Goal: Transaction & Acquisition: Purchase product/service

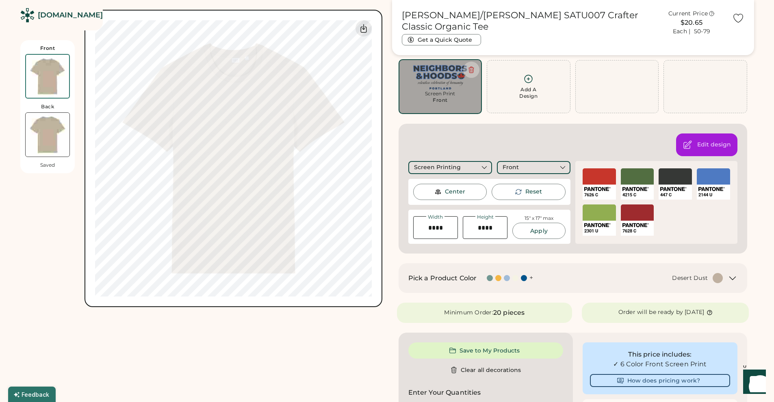
scroll to position [41, 0]
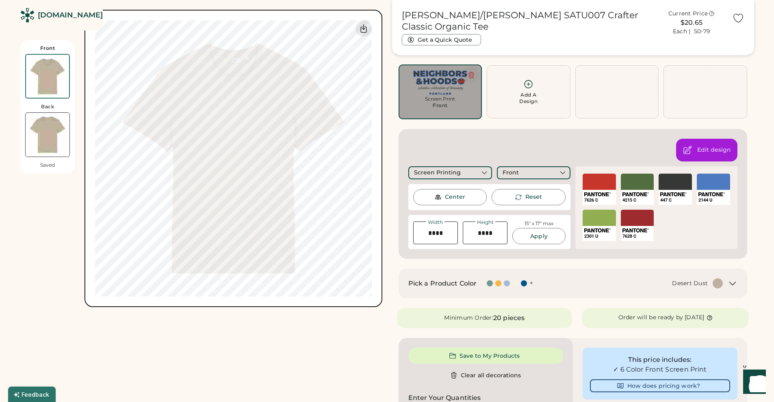
click at [469, 74] on icon at bounding box center [471, 75] width 5 height 6
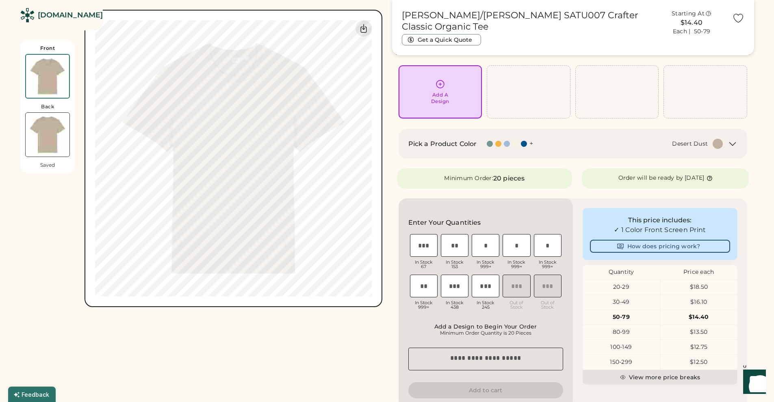
click at [440, 90] on div "Add A Design" at bounding box center [440, 92] width 72 height 26
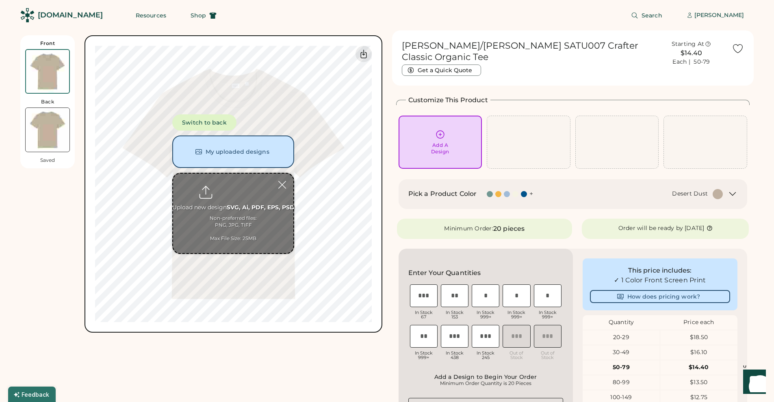
click at [231, 208] on input "file" at bounding box center [233, 214] width 120 height 80
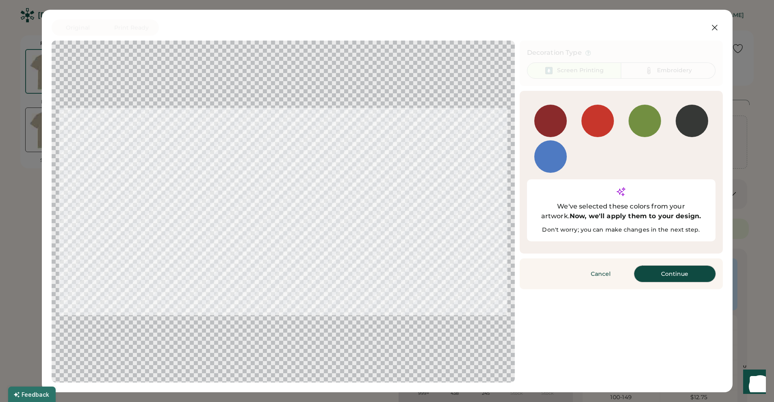
click at [670, 266] on button "Continue" at bounding box center [674, 274] width 81 height 16
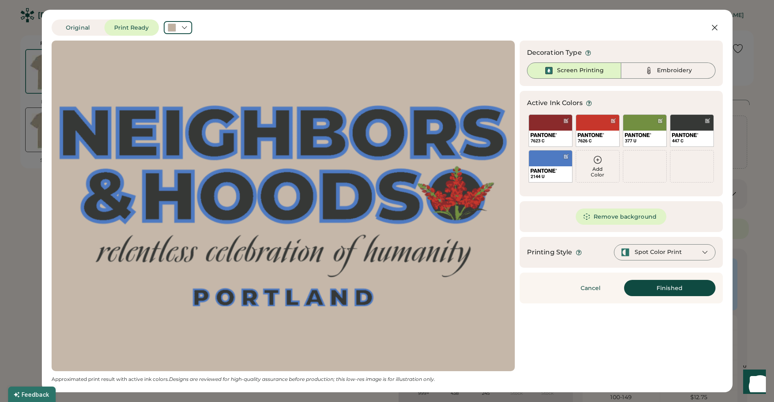
click at [596, 161] on icon at bounding box center [597, 160] width 10 height 10
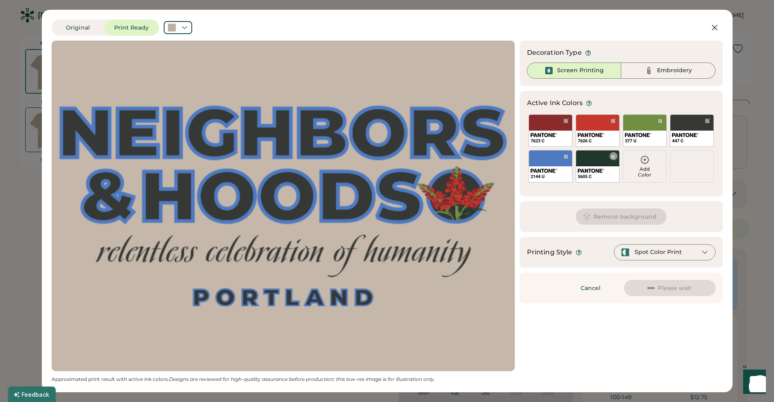
click at [612, 158] on div at bounding box center [613, 156] width 6 height 6
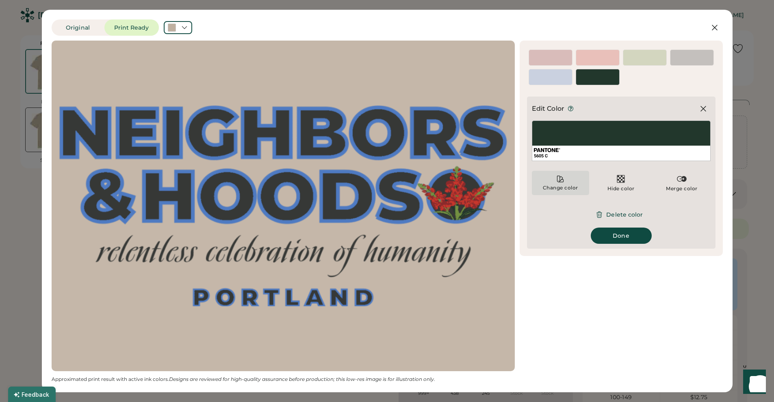
click at [559, 182] on icon at bounding box center [560, 179] width 8 height 8
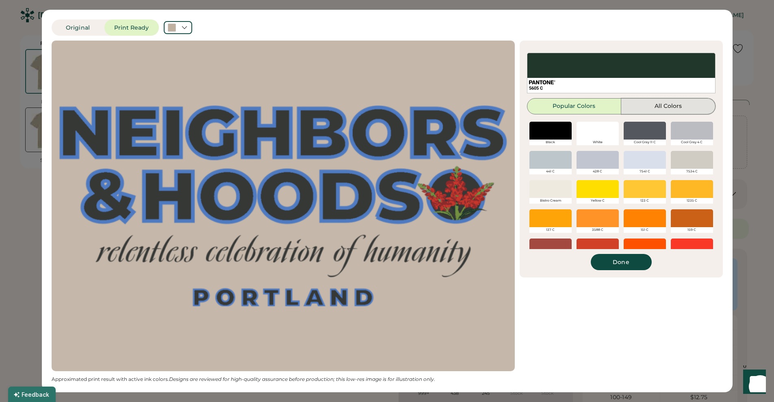
click at [662, 104] on button "All Colors" at bounding box center [668, 106] width 94 height 16
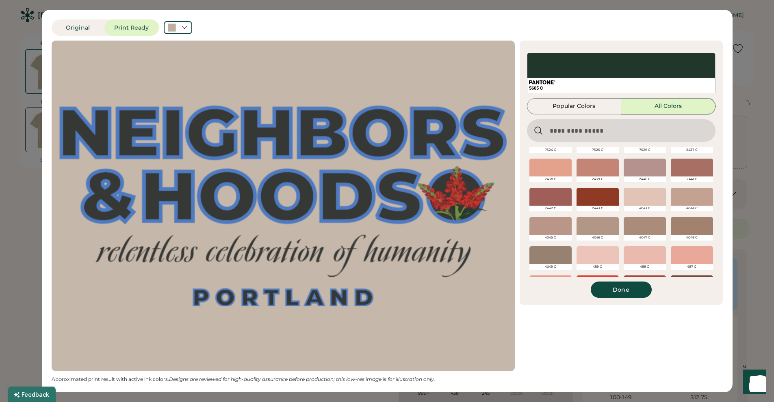
scroll to position [2436, 0]
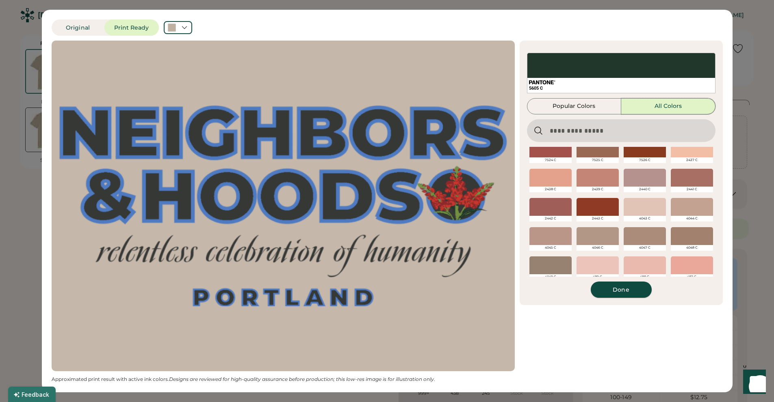
click at [626, 291] on button "Done" at bounding box center [620, 290] width 61 height 16
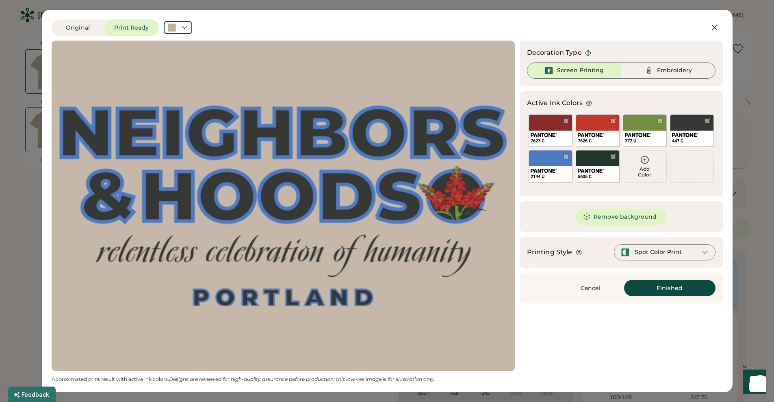
scroll to position [0, 0]
click at [714, 30] on icon at bounding box center [714, 28] width 10 height 10
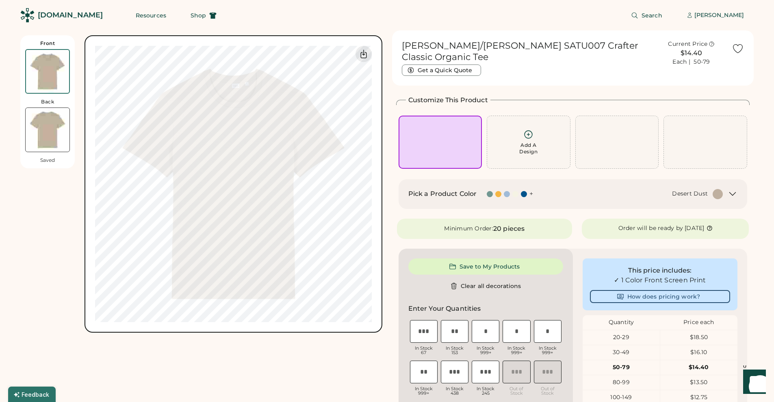
click at [591, 259] on div "This price includes: ✓ 1 Color Front Screen Print How does pricing work?" at bounding box center [659, 285] width 155 height 52
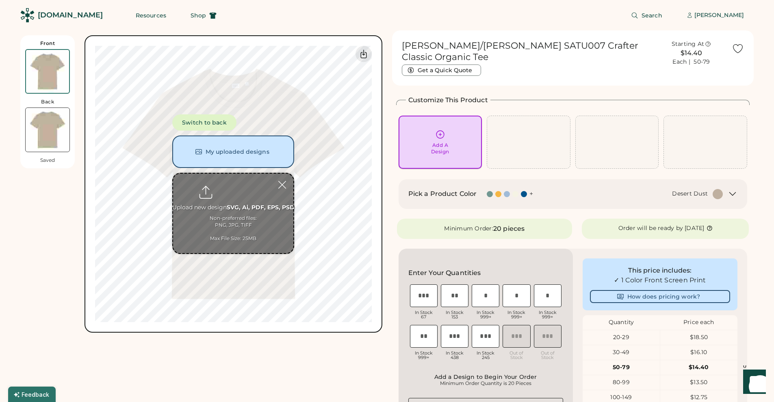
click at [441, 131] on icon at bounding box center [440, 135] width 8 height 8
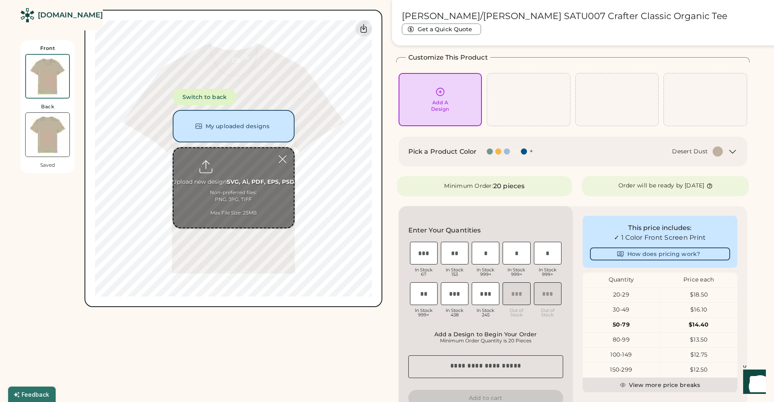
scroll to position [35, 0]
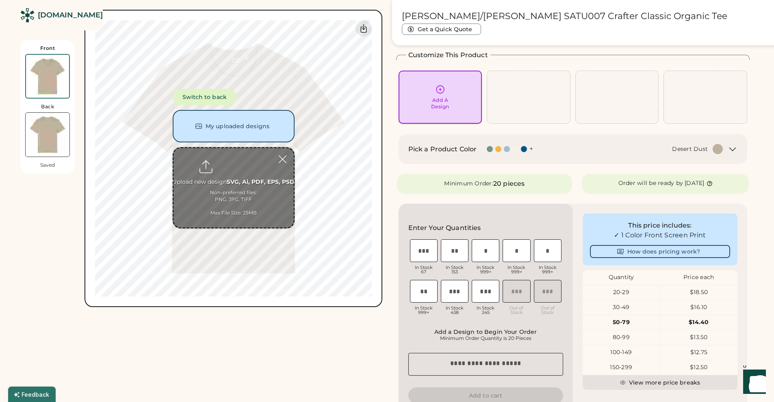
click at [437, 100] on div "Add A Design" at bounding box center [440, 103] width 18 height 13
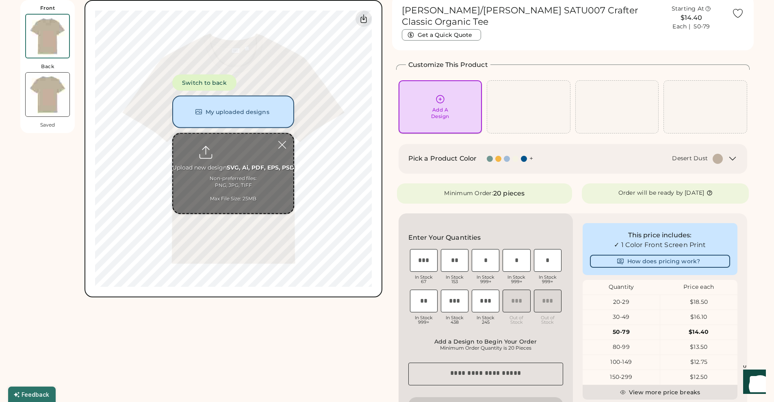
scroll to position [0, 0]
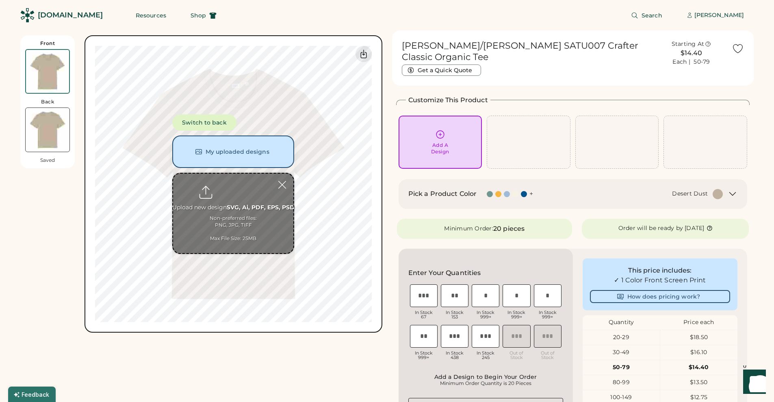
click at [227, 210] on input "file" at bounding box center [233, 214] width 120 height 80
type input "**********"
